Goal: Task Accomplishment & Management: Use online tool/utility

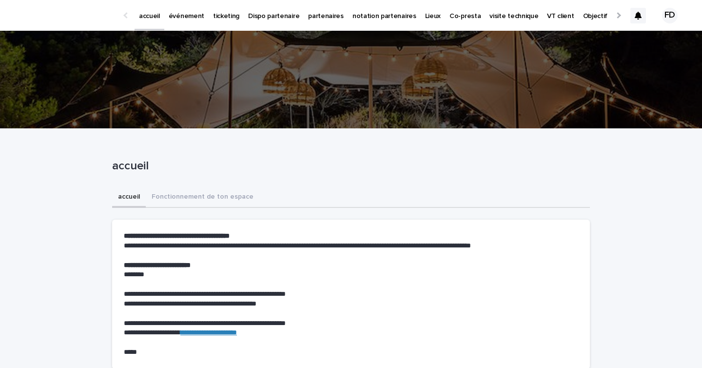
click at [643, 15] on div at bounding box center [639, 16] width 16 height 16
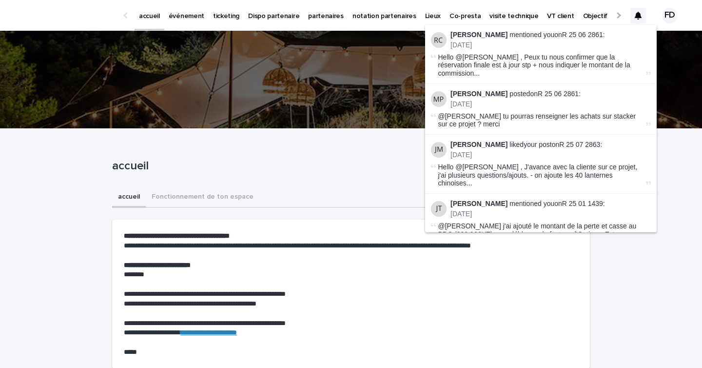
click at [180, 23] on link "événement" at bounding box center [186, 15] width 44 height 30
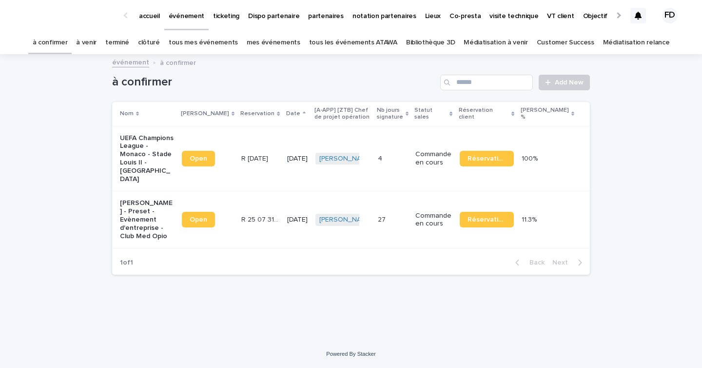
click at [96, 38] on link "à venir" at bounding box center [86, 42] width 20 height 23
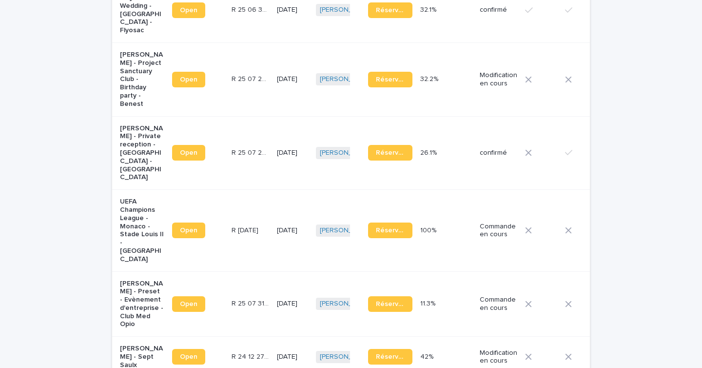
scroll to position [834, 0]
click at [125, 138] on p "[PERSON_NAME] - Private reception - [GEOGRAPHIC_DATA] - [GEOGRAPHIC_DATA]" at bounding box center [142, 154] width 44 height 58
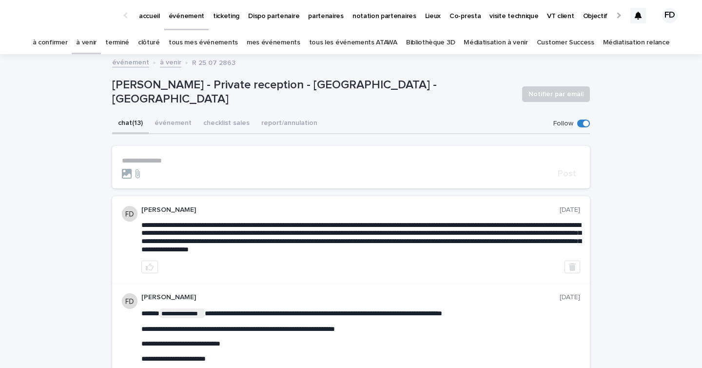
click at [101, 46] on div "à venir" at bounding box center [86, 42] width 29 height 23
click at [97, 45] on link "à venir" at bounding box center [86, 42] width 20 height 23
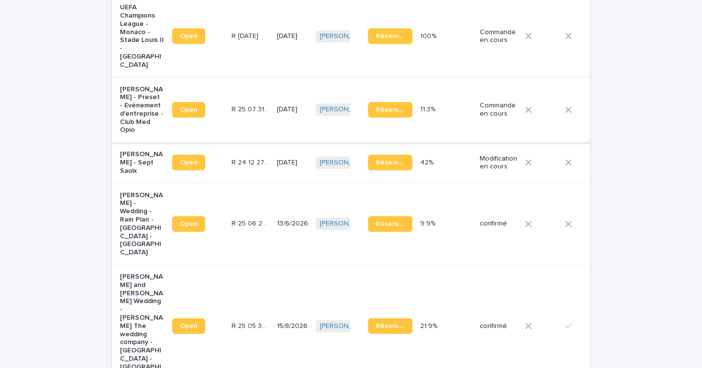
scroll to position [1026, 0]
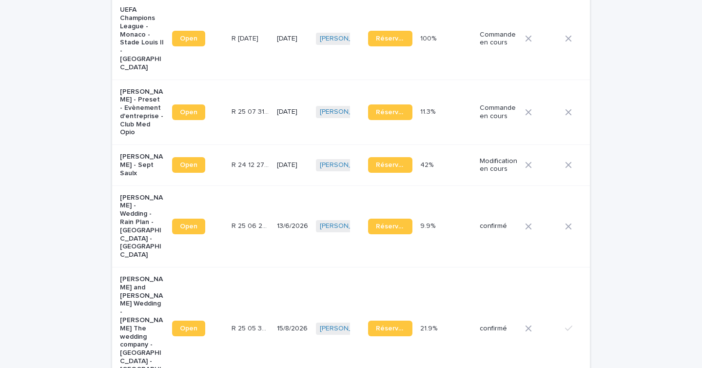
click at [273, 302] on td "15/8/2026" at bounding box center [292, 328] width 39 height 122
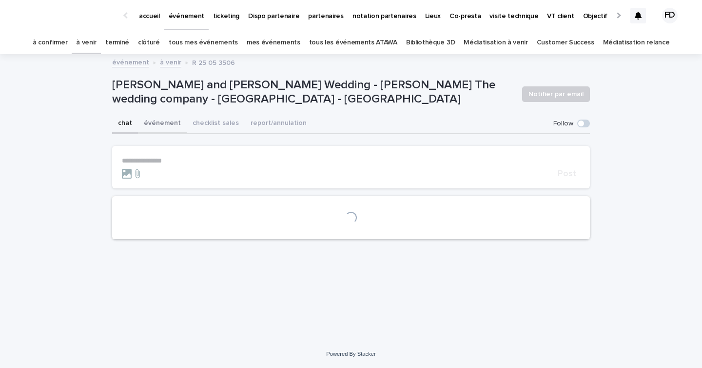
click at [157, 126] on button "événement" at bounding box center [162, 124] width 49 height 20
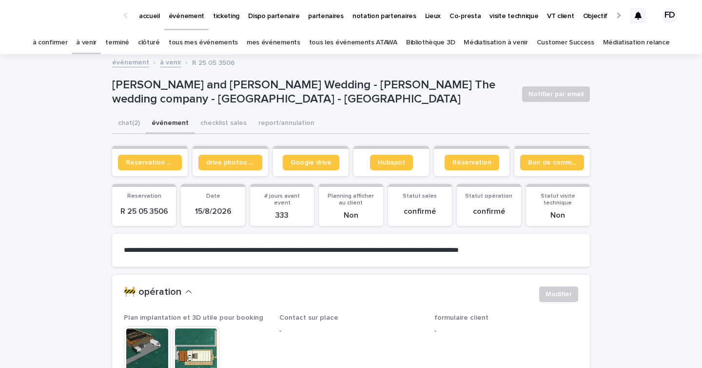
click at [284, 171] on section "Google drive" at bounding box center [311, 161] width 76 height 30
click at [299, 168] on link "Google drive" at bounding box center [311, 163] width 57 height 16
click at [558, 162] on span "Bon de commande" at bounding box center [552, 162] width 48 height 7
